Goal: Transaction & Acquisition: Purchase product/service

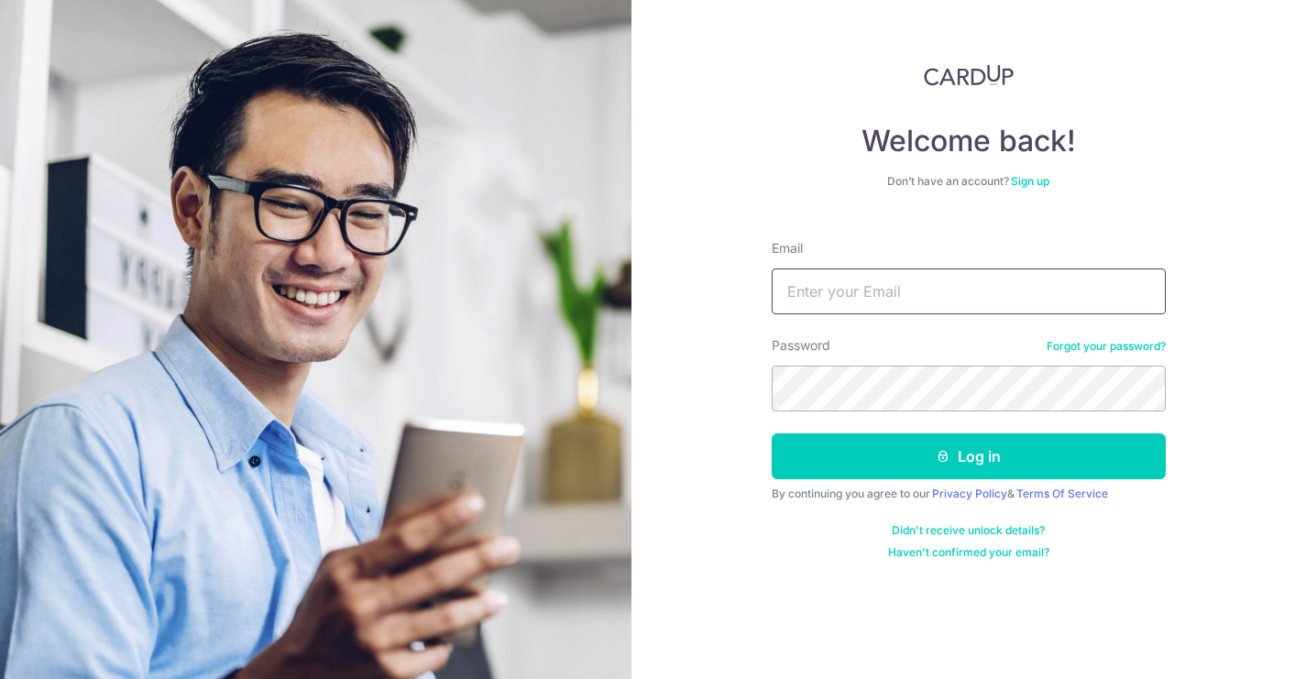
click at [910, 295] on input "Email" at bounding box center [969, 292] width 394 height 46
type input "[EMAIL_ADDRESS][DOMAIN_NAME]"
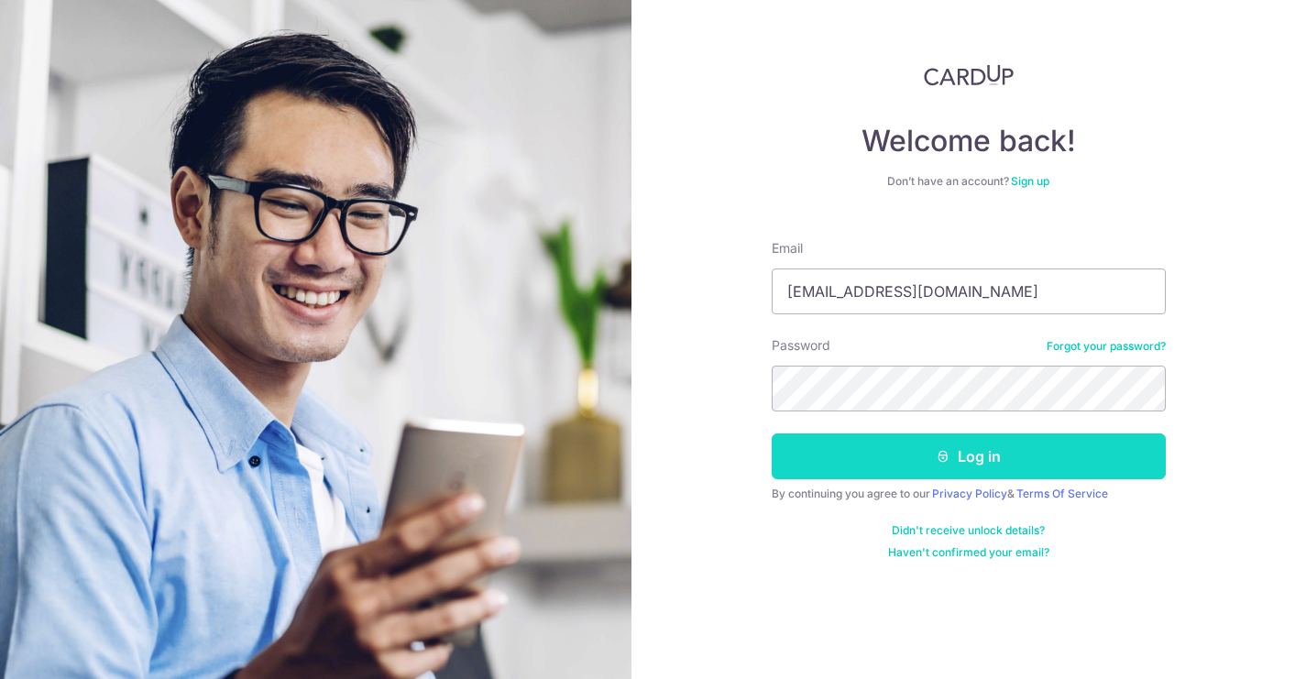
click at [894, 457] on button "Log in" at bounding box center [969, 457] width 394 height 46
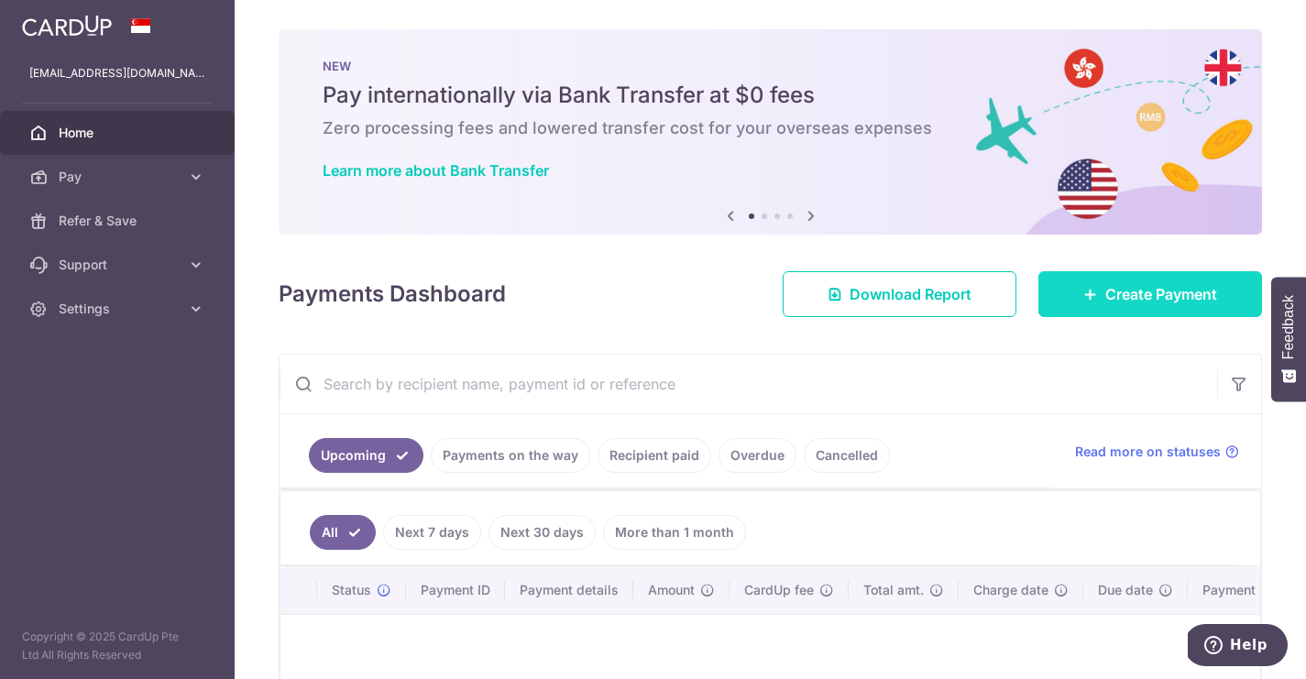
click at [1098, 289] on link "Create Payment" at bounding box center [1151, 294] width 224 height 46
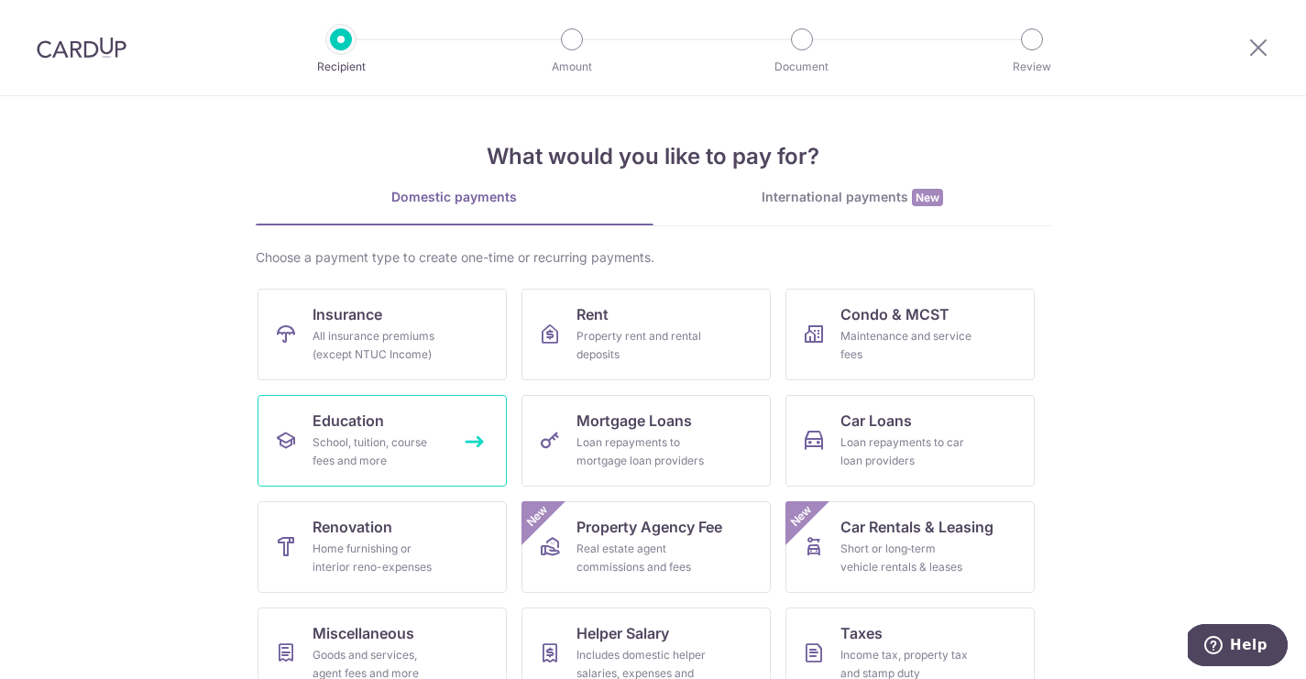
click at [371, 443] on div "School, tuition, course fees and more" at bounding box center [379, 452] width 132 height 37
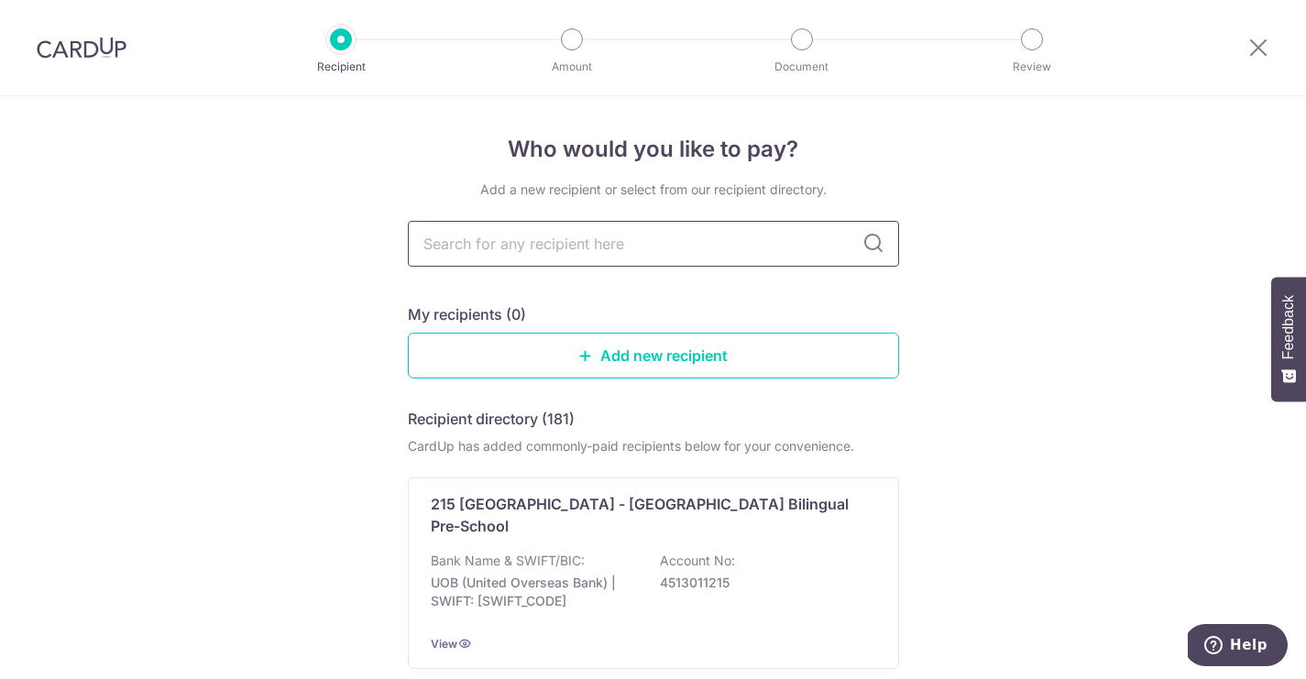
click at [523, 250] on input "text" at bounding box center [653, 244] width 491 height 46
type input "Dulwich"
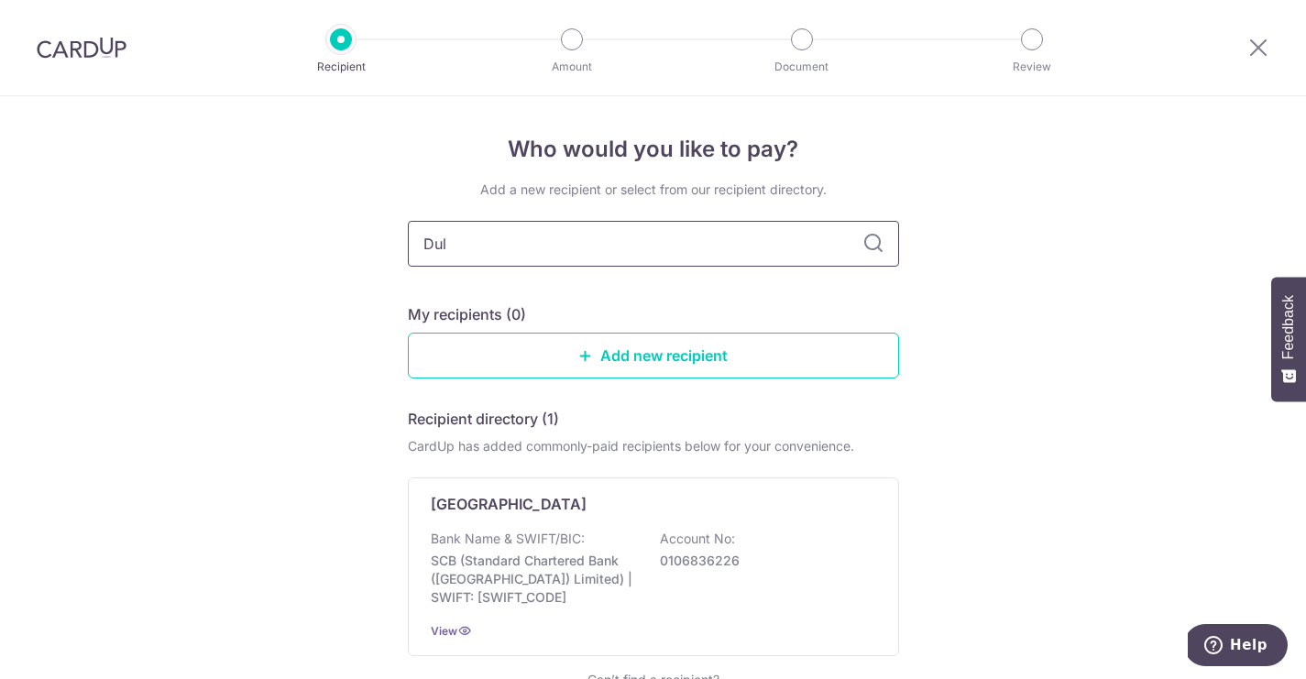
click at [510, 221] on input "Dul" at bounding box center [653, 244] width 491 height 46
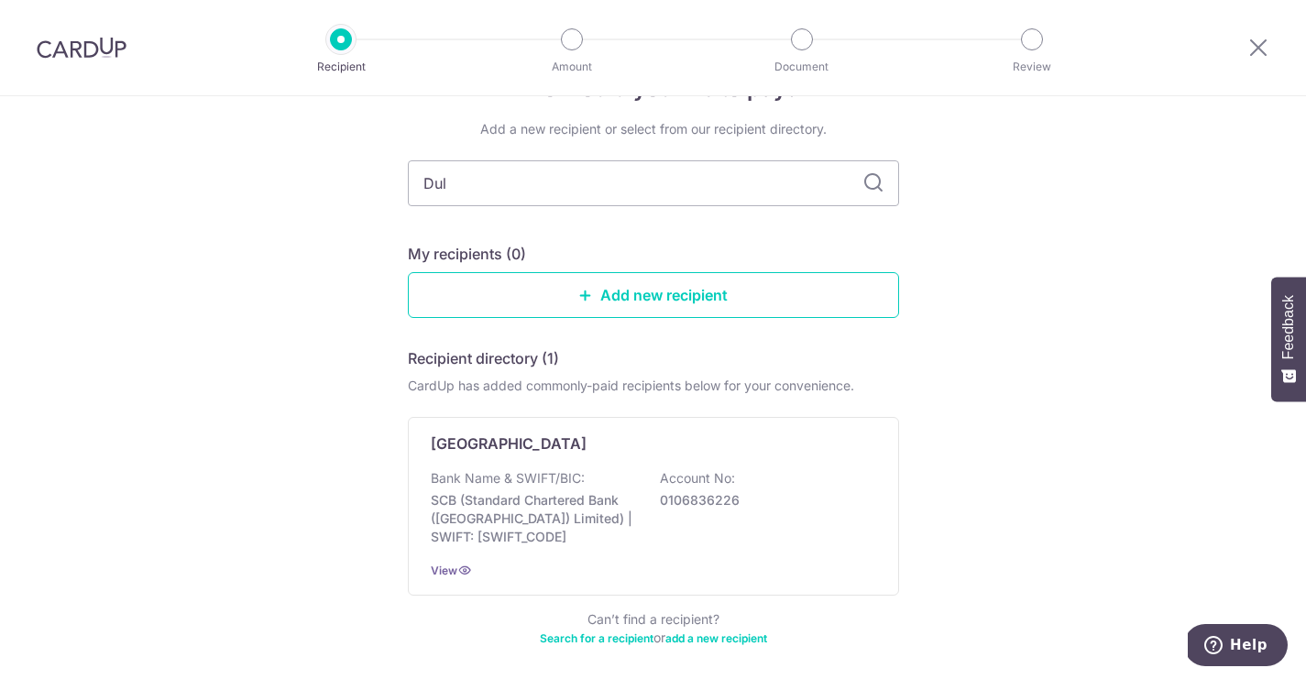
scroll to position [137, 0]
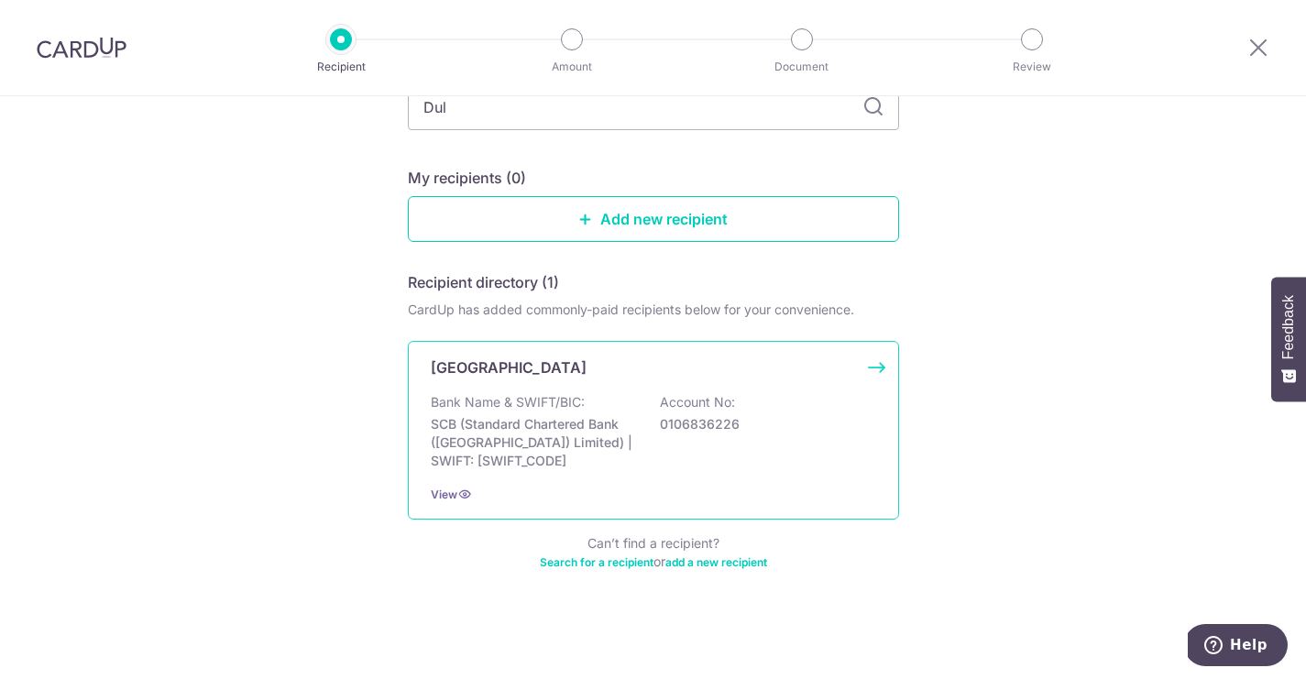
click at [495, 389] on div "Dulwich College Bank Name & SWIFT/BIC: SCB (Standard Chartered Bank (Singapore)…" at bounding box center [653, 430] width 491 height 179
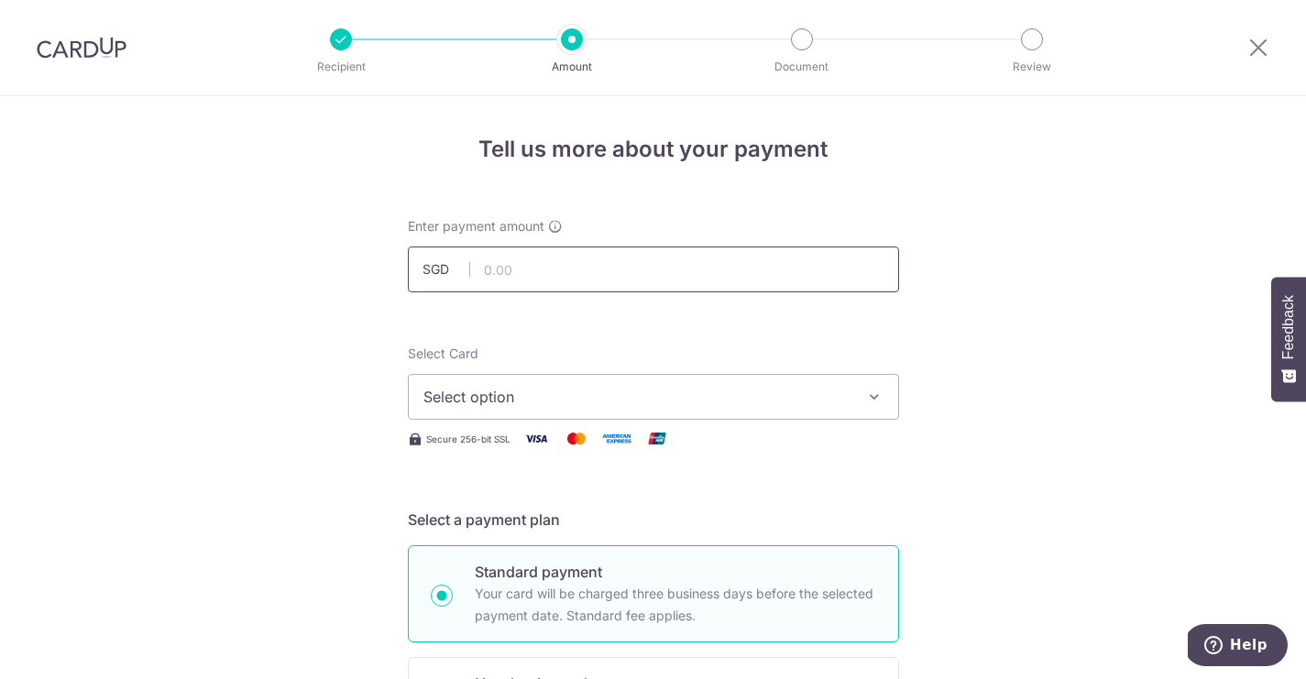
click at [511, 273] on input "text" at bounding box center [653, 270] width 491 height 46
type input "6,731.01"
click at [439, 384] on button "Select option" at bounding box center [653, 397] width 491 height 46
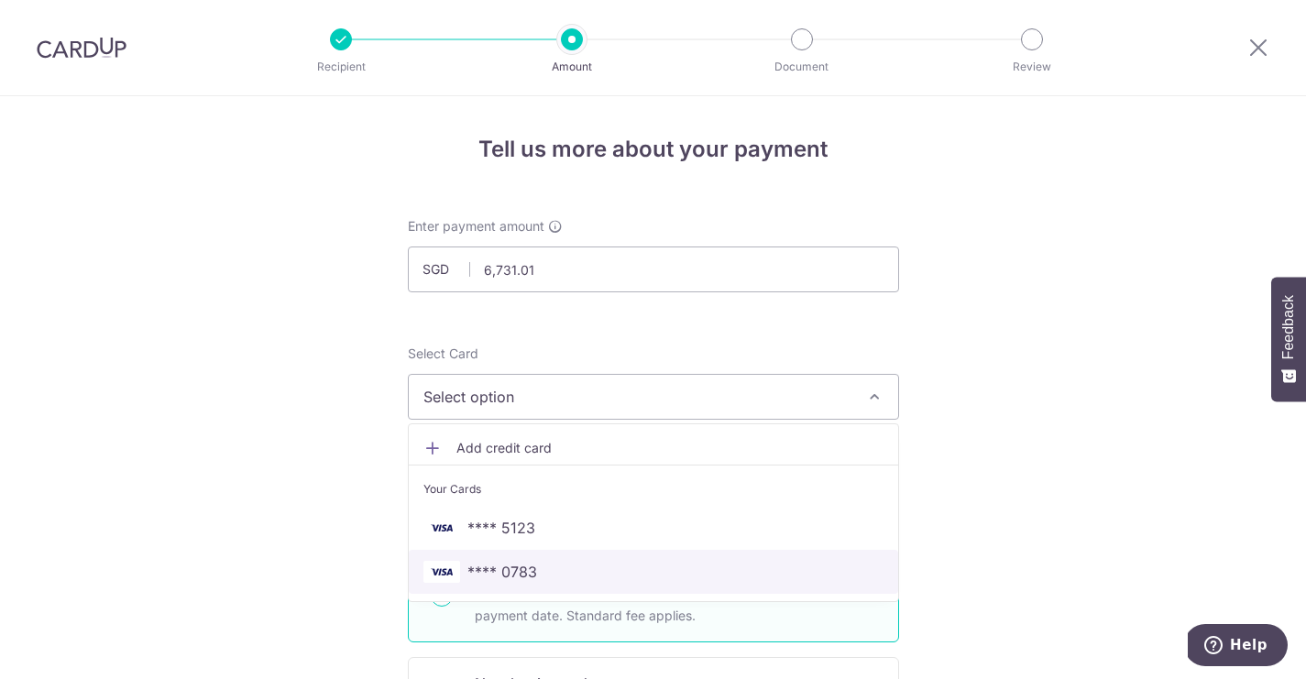
click at [444, 565] on img at bounding box center [442, 572] width 37 height 22
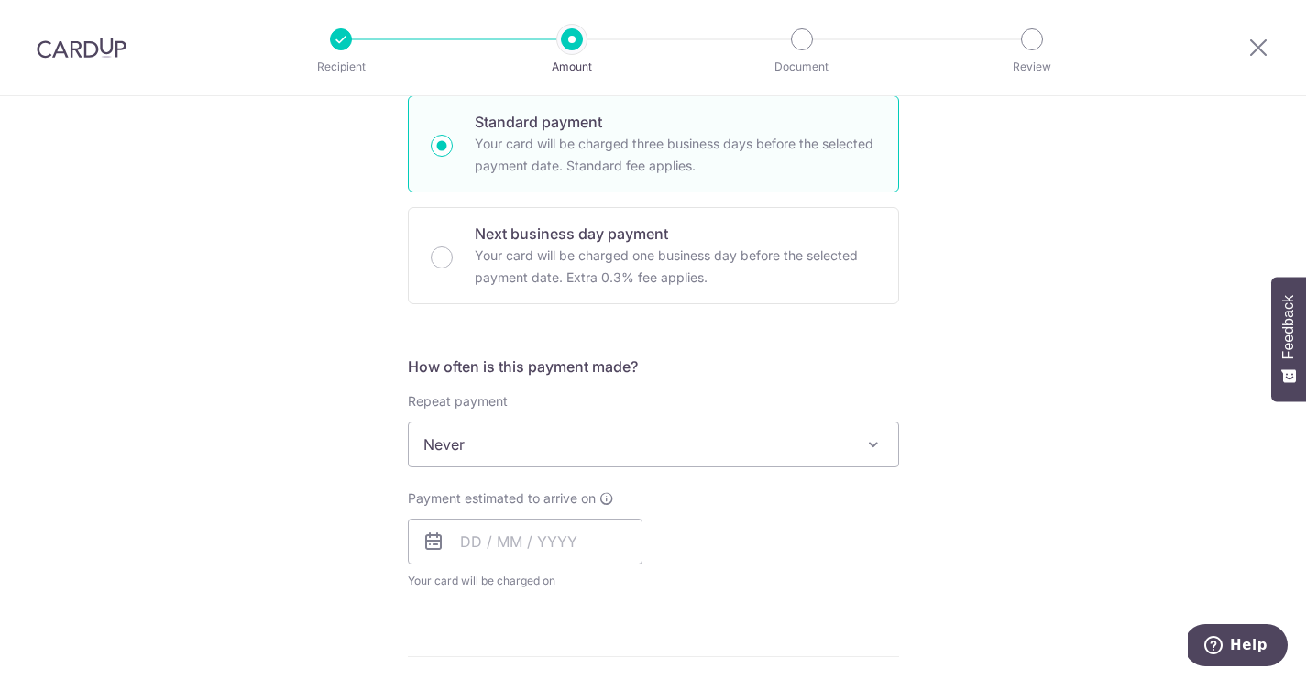
scroll to position [454, 0]
click at [475, 533] on input "text" at bounding box center [525, 538] width 235 height 46
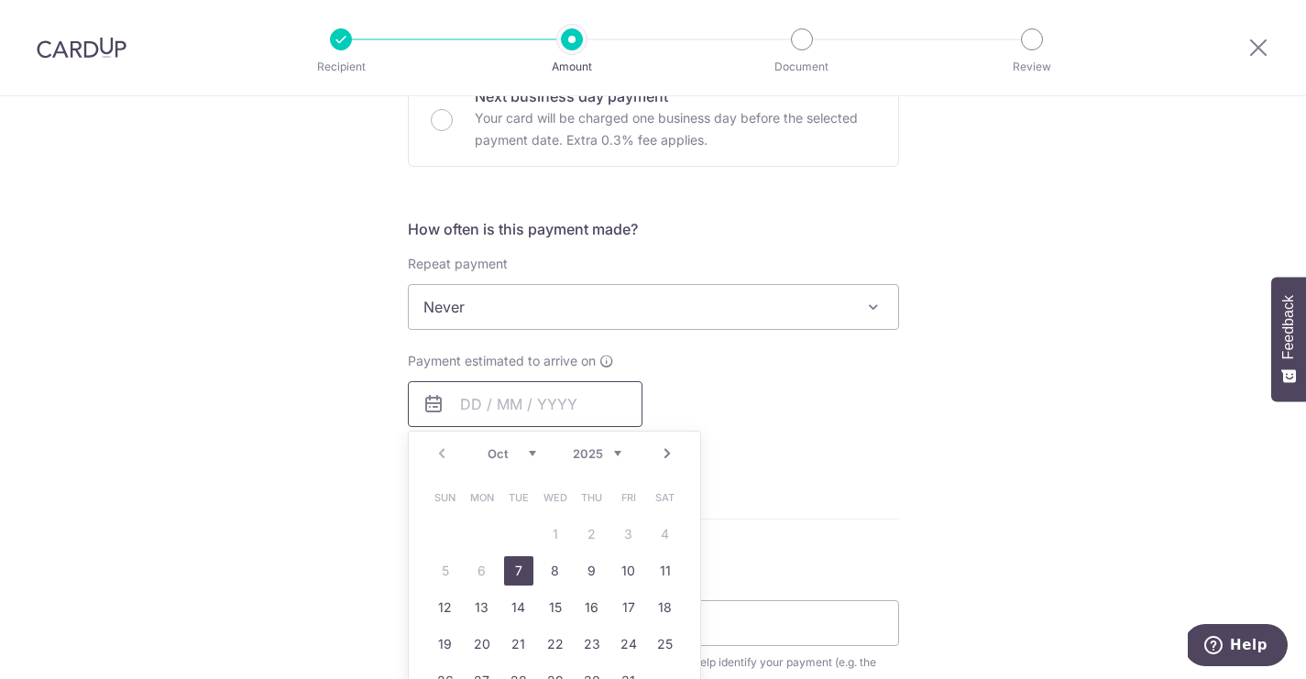
scroll to position [623, 0]
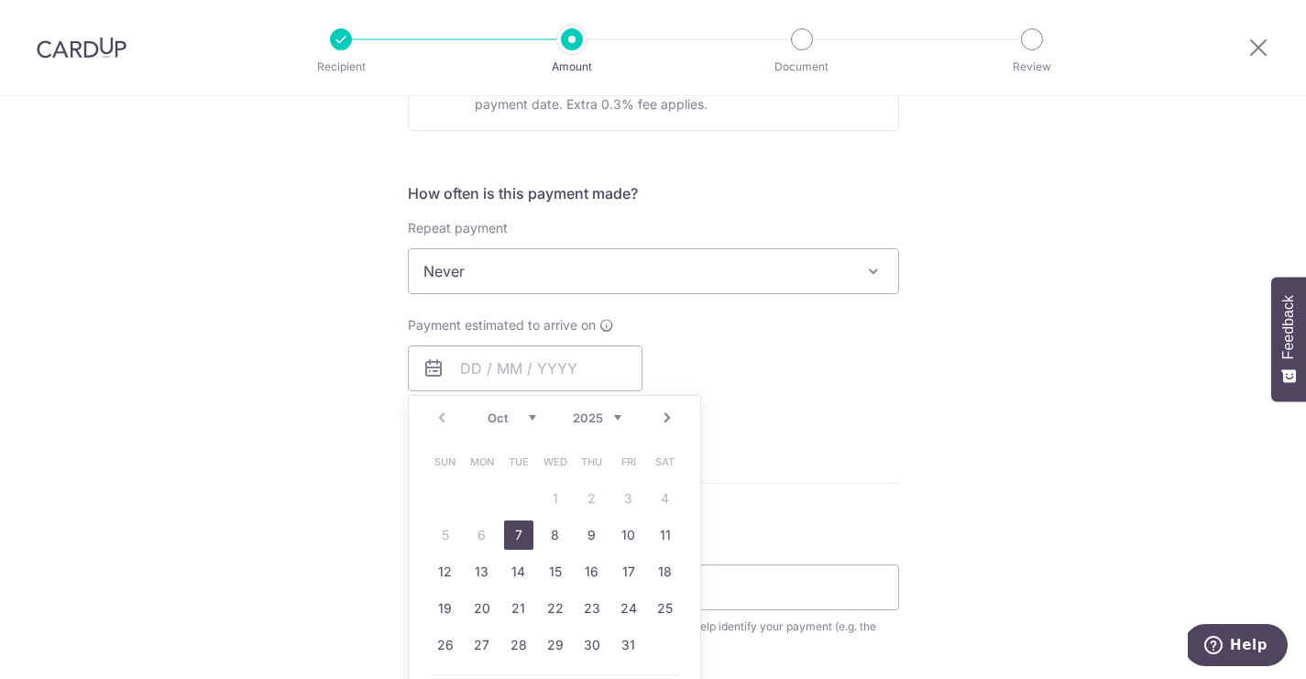
click at [515, 539] on link "7" at bounding box center [518, 535] width 29 height 29
type input "[DATE]"
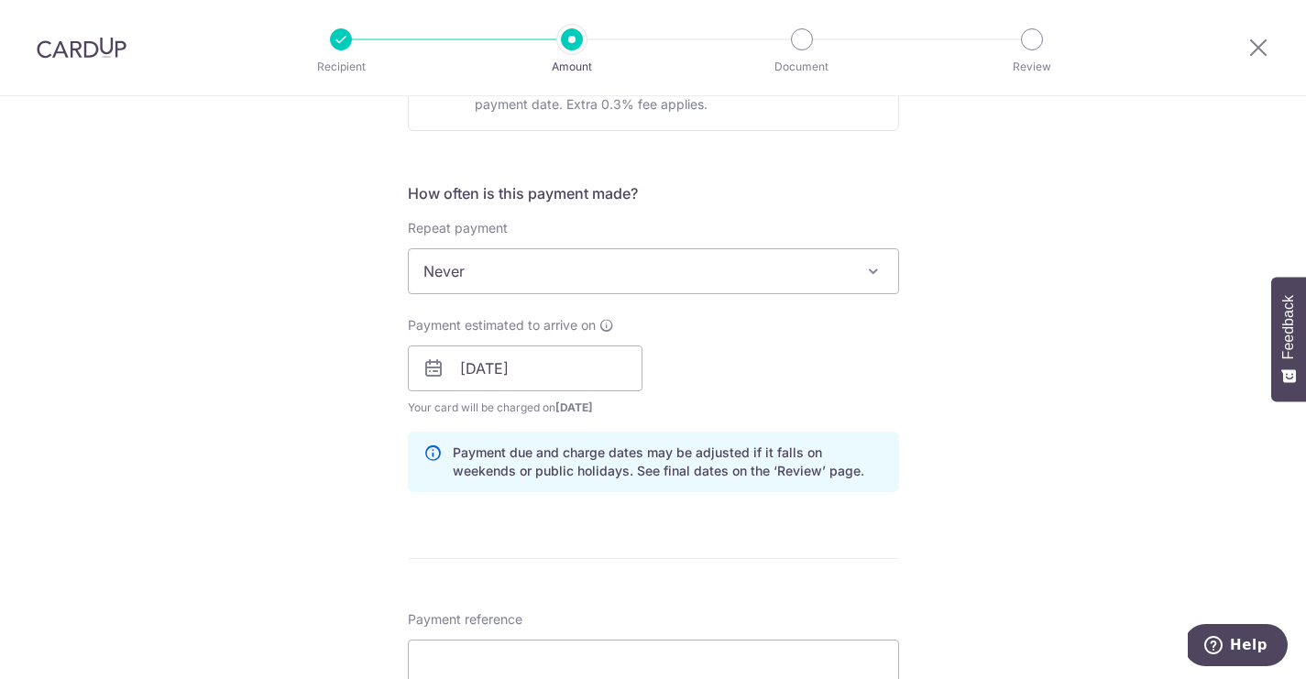
scroll to position [828, 0]
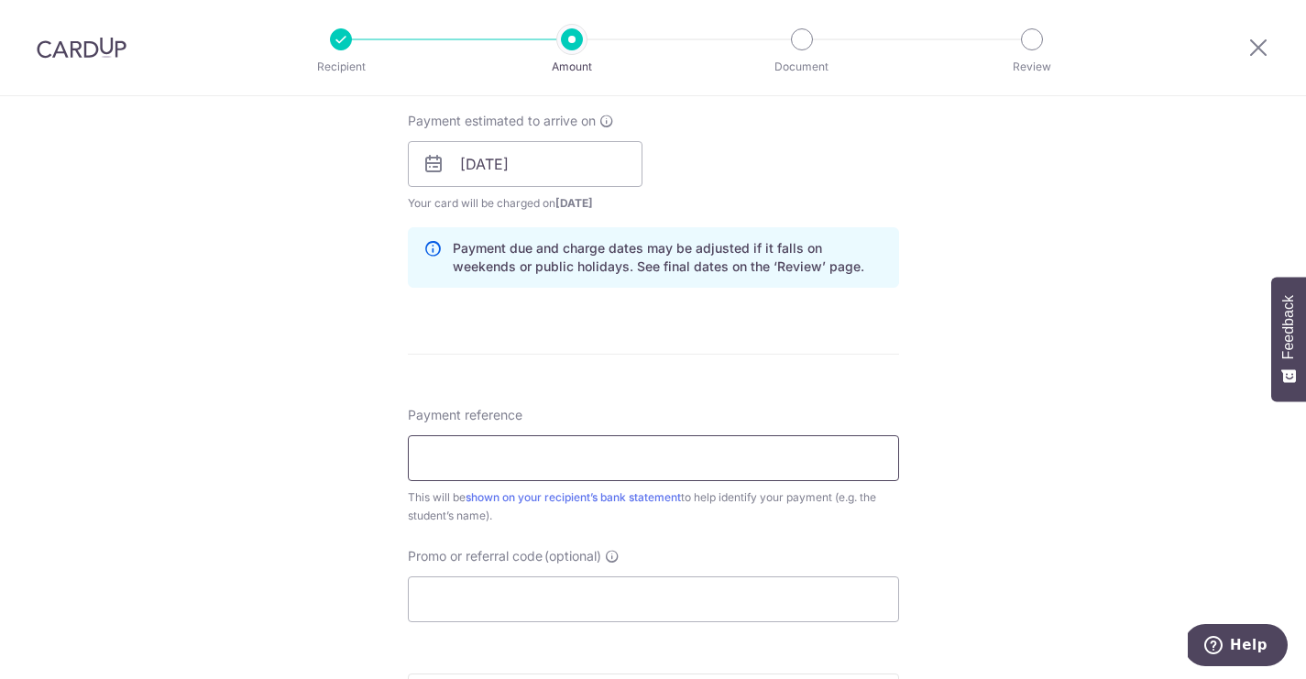
click at [531, 465] on input "Payment reference" at bounding box center [653, 458] width 491 height 46
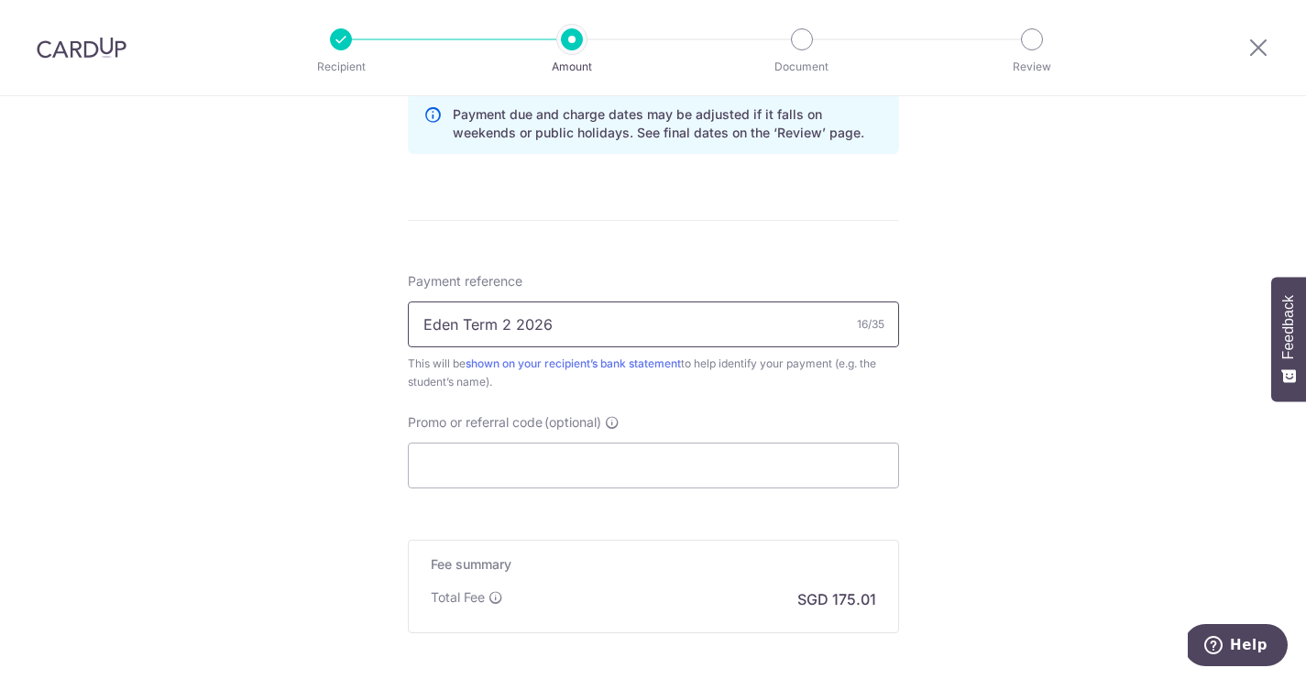
scroll to position [960, 0]
click at [515, 321] on input "Eden Term 2 2026" at bounding box center [653, 326] width 491 height 46
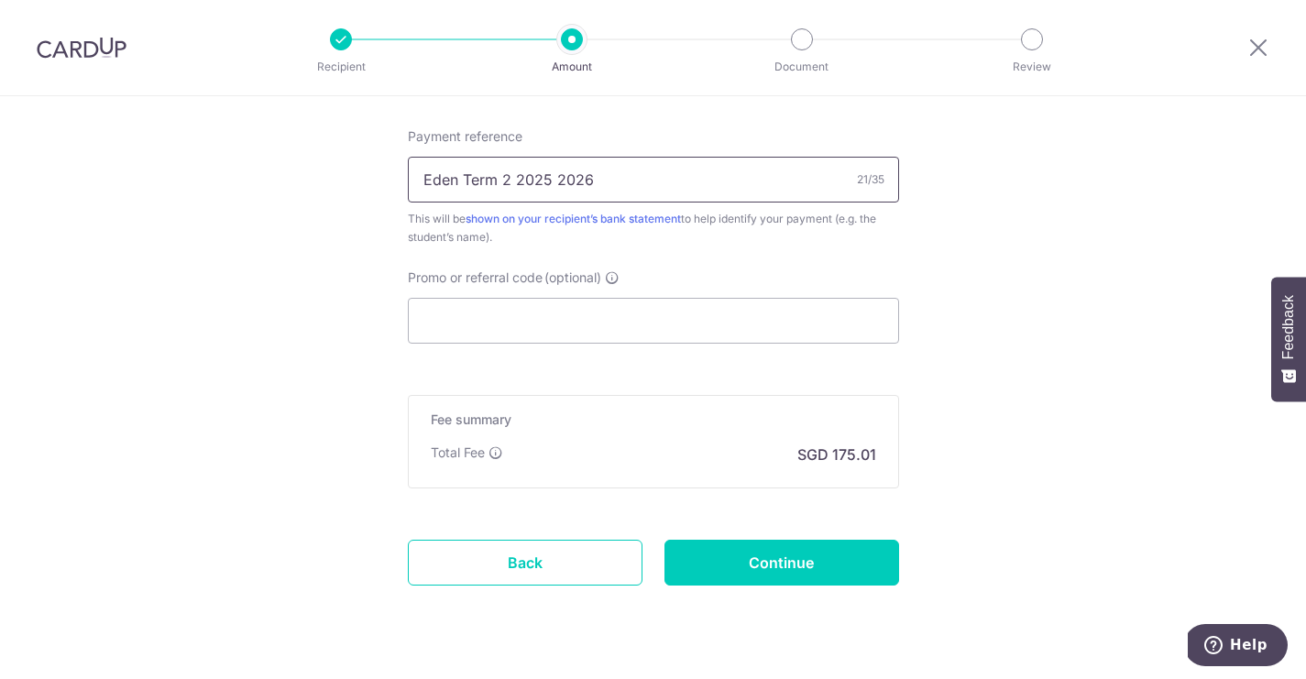
scroll to position [1105, 0]
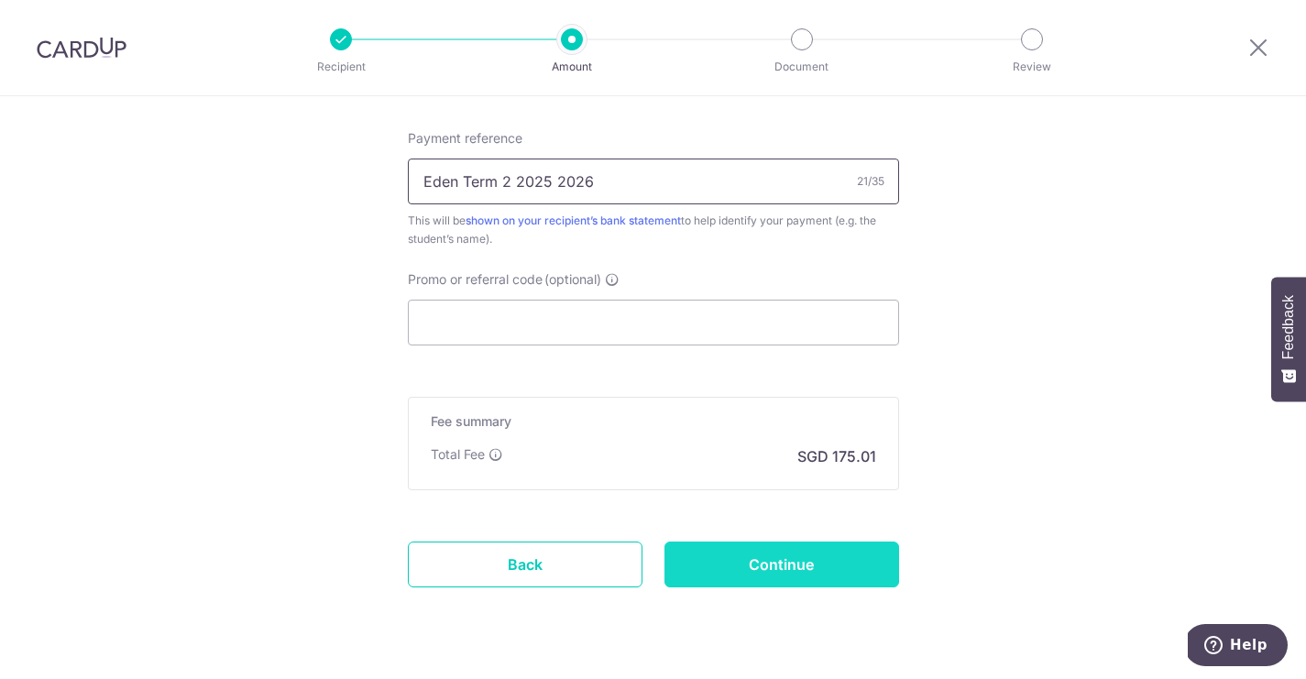
type input "Eden Term 2 2025 2026"
click at [812, 581] on input "Continue" at bounding box center [782, 565] width 235 height 46
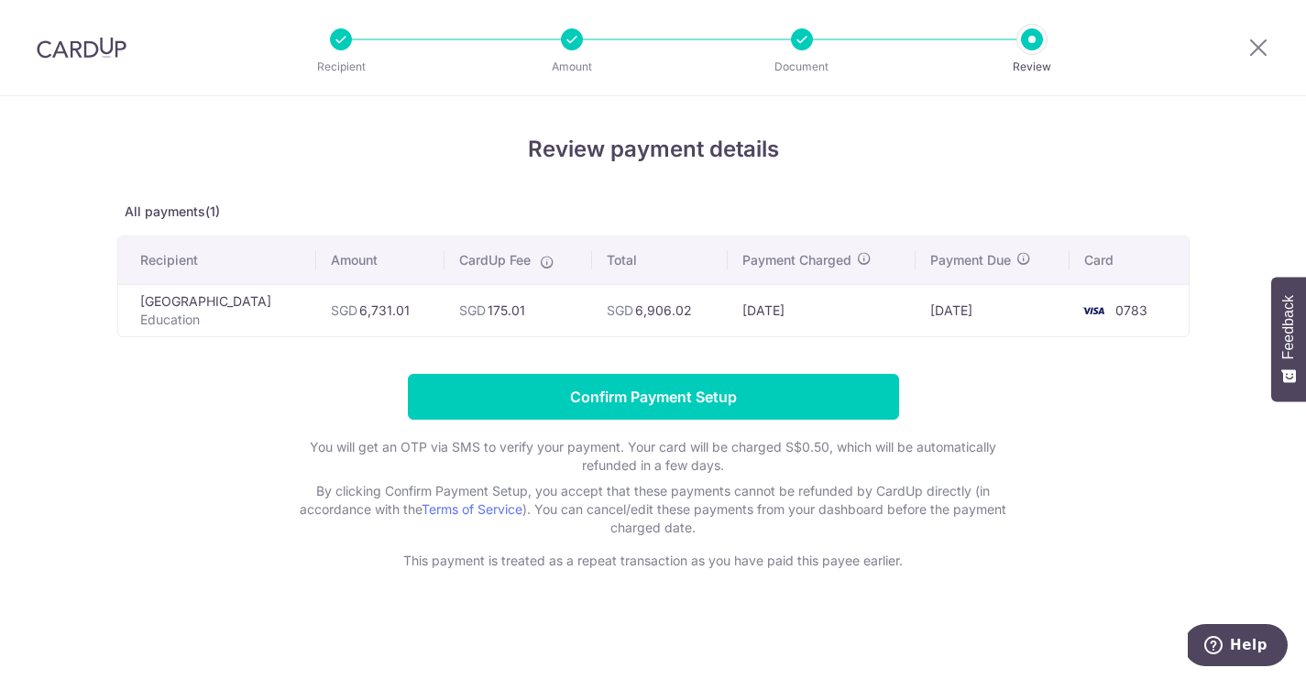
drag, startPoint x: 386, startPoint y: 312, endPoint x: 292, endPoint y: 314, distance: 93.5
click at [316, 314] on td "SGD 6,731.01" at bounding box center [380, 310] width 128 height 52
copy td "SGD 6,731.01"
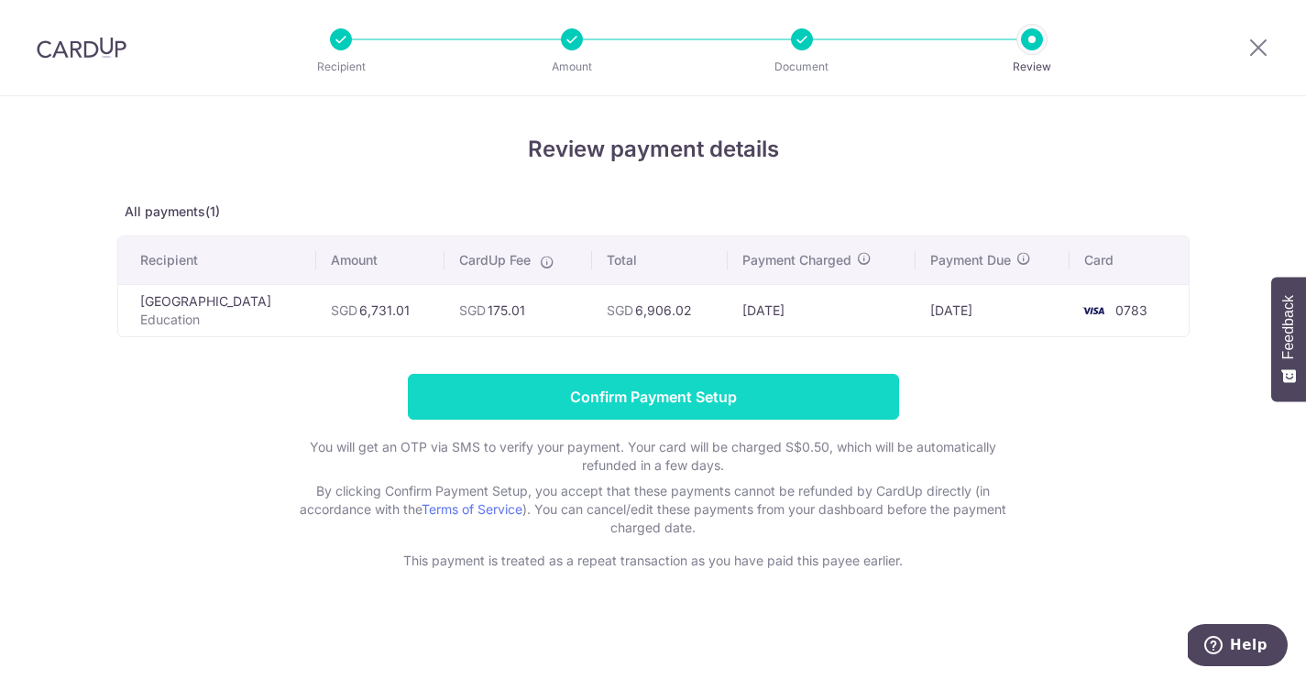
click at [497, 396] on input "Confirm Payment Setup" at bounding box center [653, 397] width 491 height 46
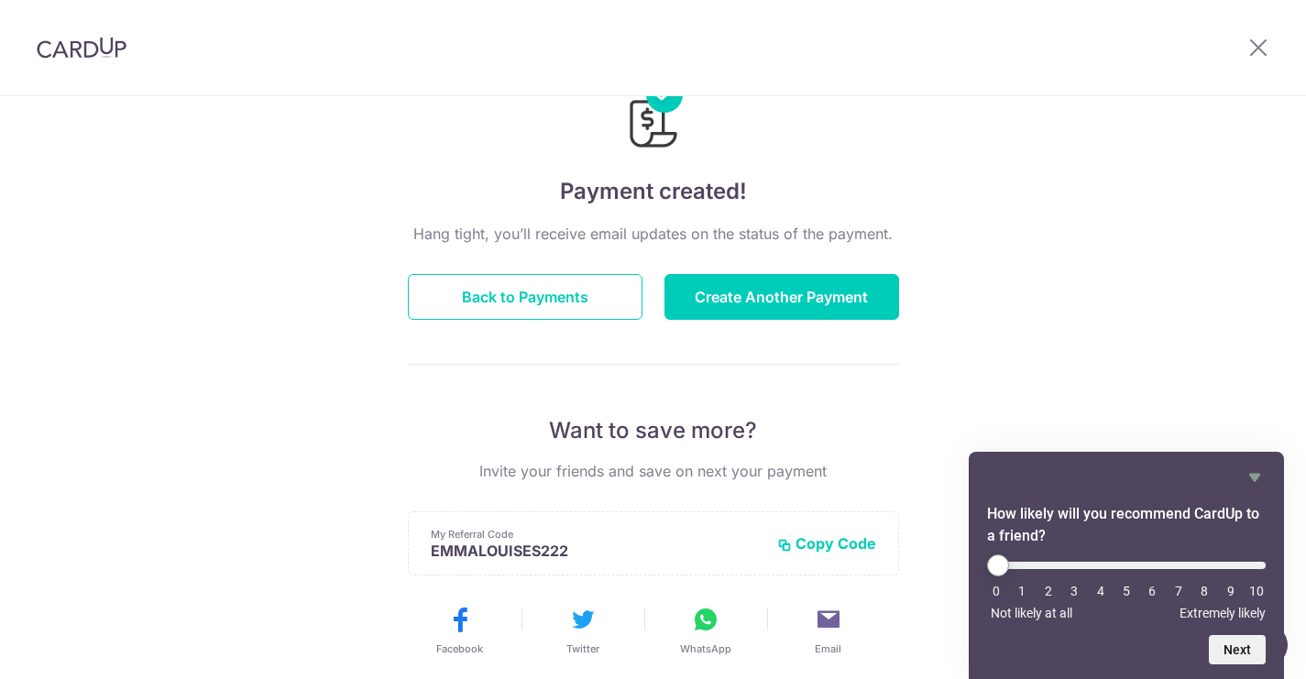
scroll to position [72, 0]
